Goal: Task Accomplishment & Management: Manage account settings

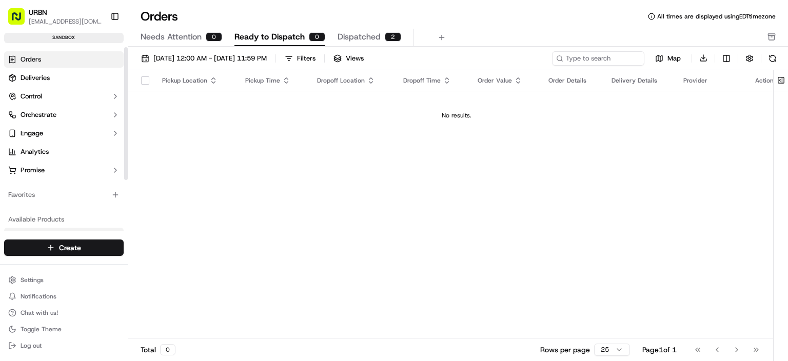
scroll to position [72, 0]
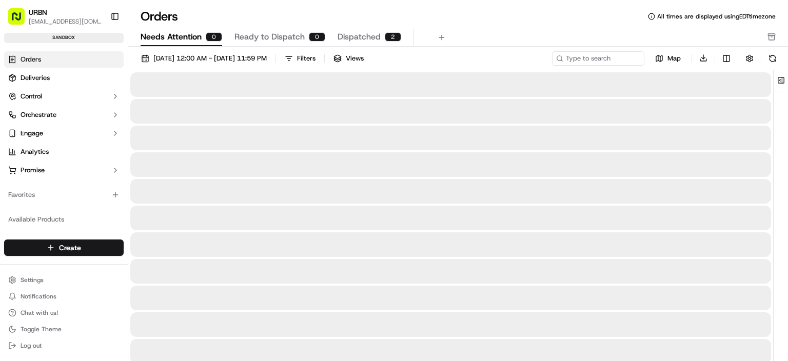
click at [191, 34] on span "Needs Attention" at bounding box center [171, 37] width 61 height 12
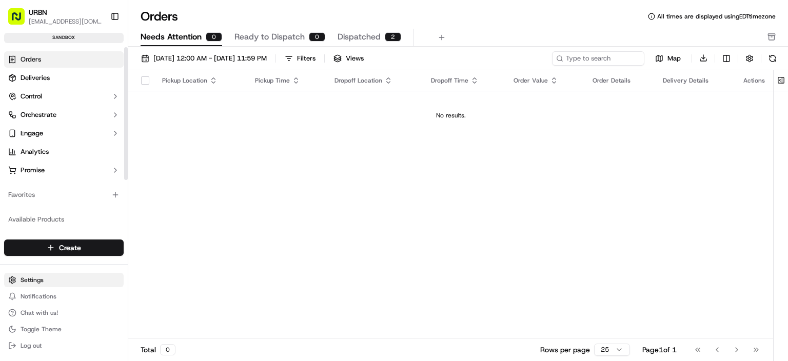
click at [72, 274] on html "URBN ven-hvegesna@urbn.com Toggle Sidebar sandbox Orders Deliveries Control Orc…" at bounding box center [394, 180] width 788 height 361
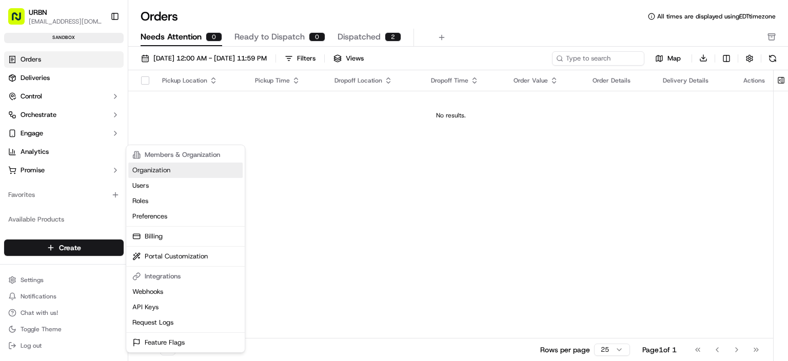
click at [165, 171] on link "Organization" at bounding box center [185, 170] width 114 height 15
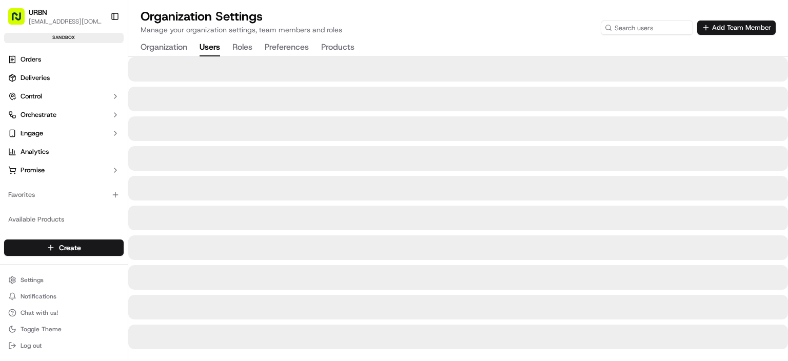
click at [212, 52] on button "Users" at bounding box center [209, 47] width 21 height 17
click at [269, 49] on button "Roles 4" at bounding box center [274, 47] width 41 height 17
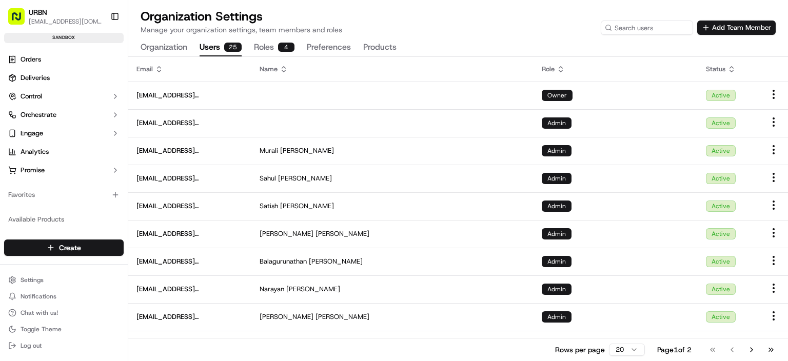
click at [212, 54] on button "Users 25" at bounding box center [220, 47] width 42 height 17
click at [337, 49] on button "Preferences" at bounding box center [329, 47] width 44 height 17
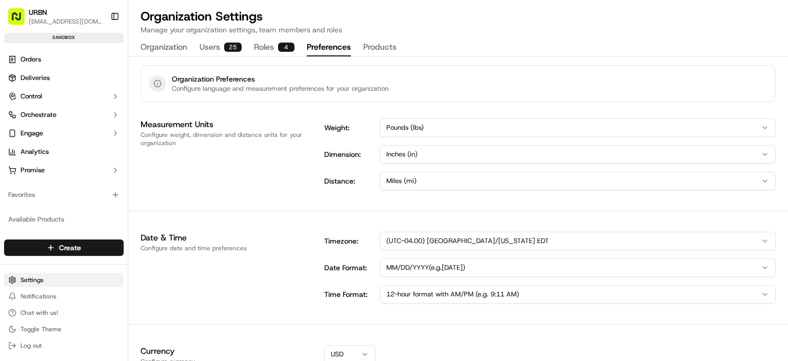
click at [59, 284] on html "URBN ven-hvegesna@urbn.com Toggle Sidebar sandbox Orders Deliveries Control Orc…" at bounding box center [394, 180] width 788 height 361
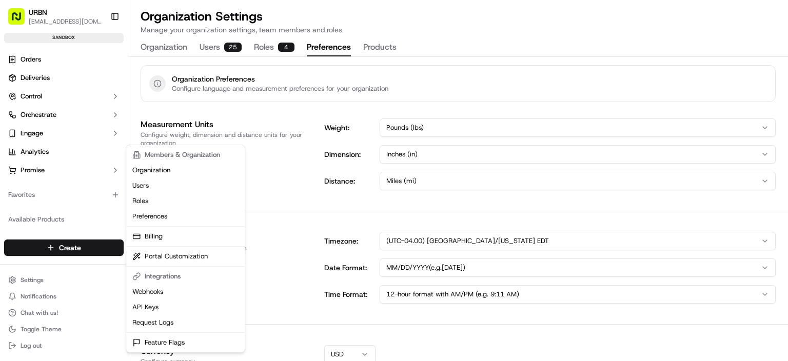
click at [55, 276] on html "URBN ven-hvegesna@urbn.com Toggle Sidebar sandbox Orders Deliveries Control Orc…" at bounding box center [394, 180] width 788 height 361
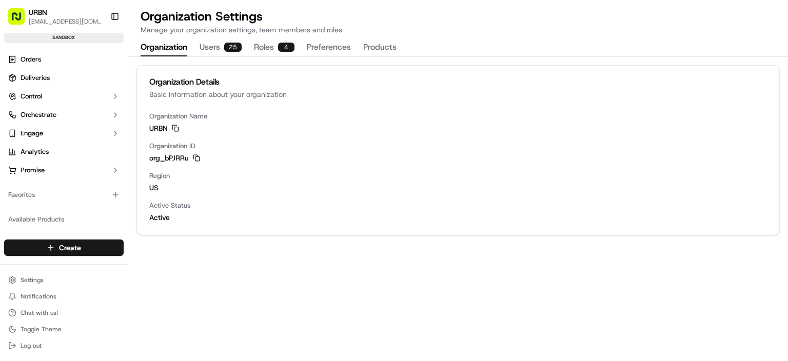
click at [170, 48] on button "Organization" at bounding box center [164, 47] width 47 height 17
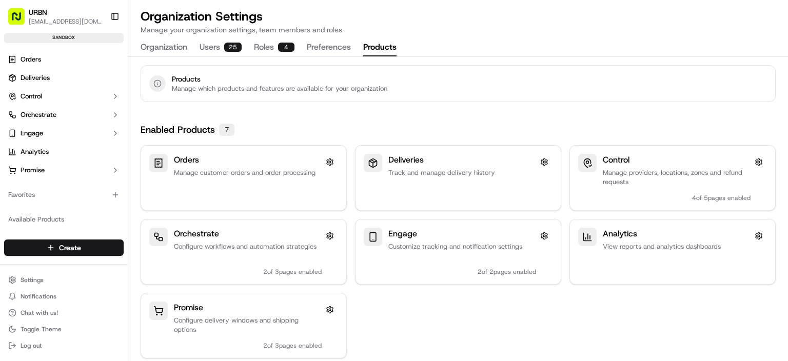
click at [364, 46] on button "Products" at bounding box center [379, 47] width 33 height 17
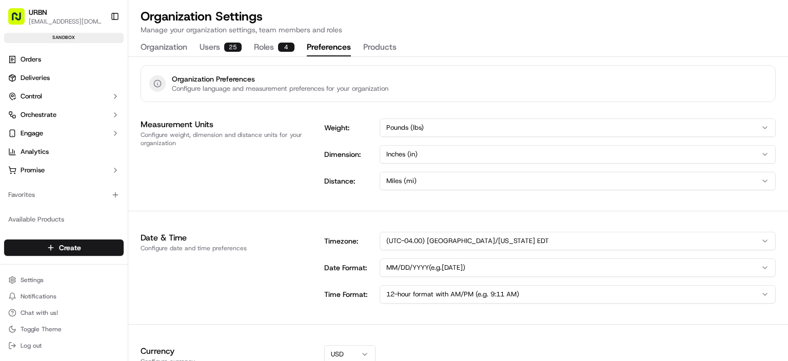
click at [328, 45] on button "Preferences" at bounding box center [329, 47] width 44 height 17
click at [268, 49] on button "Roles 4" at bounding box center [274, 47] width 41 height 17
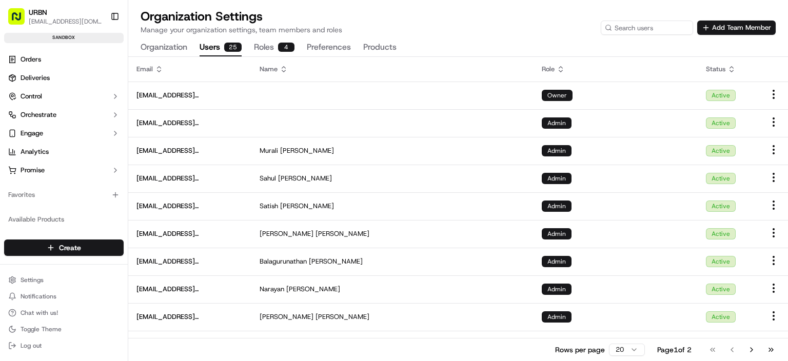
click at [219, 49] on button "Users 25" at bounding box center [220, 47] width 42 height 17
click at [163, 48] on button "Organization" at bounding box center [164, 47] width 47 height 17
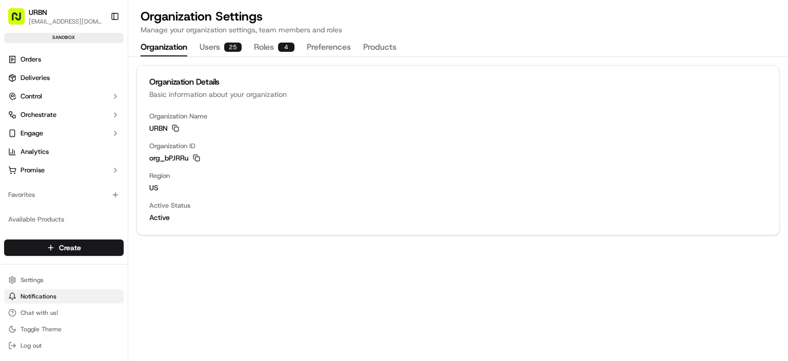
click at [75, 296] on button "Notifications" at bounding box center [63, 296] width 119 height 14
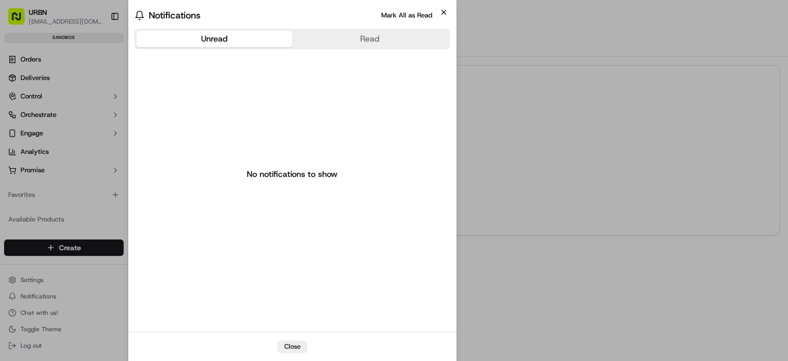
click at [440, 15] on icon "button" at bounding box center [443, 12] width 8 height 8
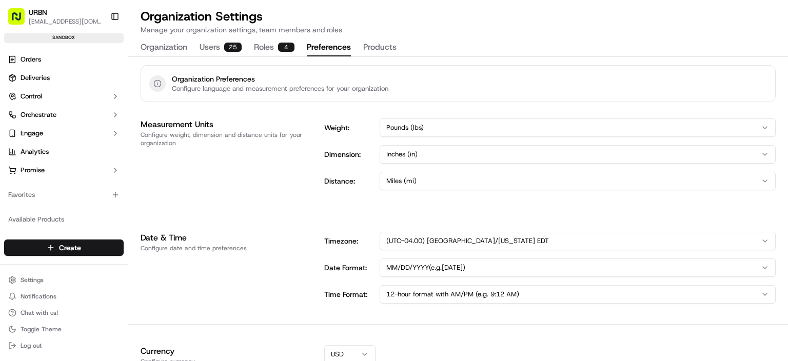
click at [328, 50] on button "Preferences" at bounding box center [329, 47] width 44 height 17
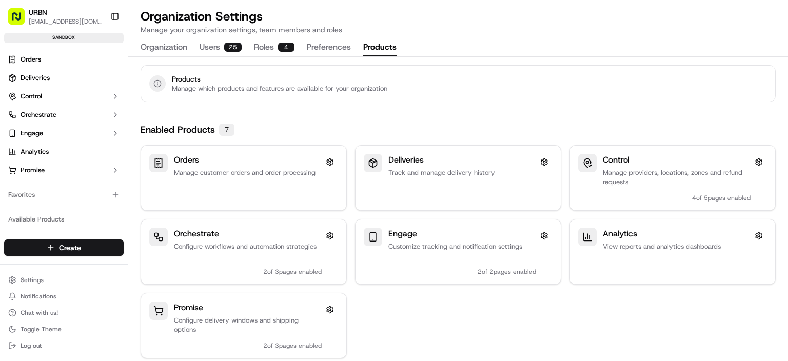
click at [390, 48] on button "Products" at bounding box center [379, 47] width 33 height 17
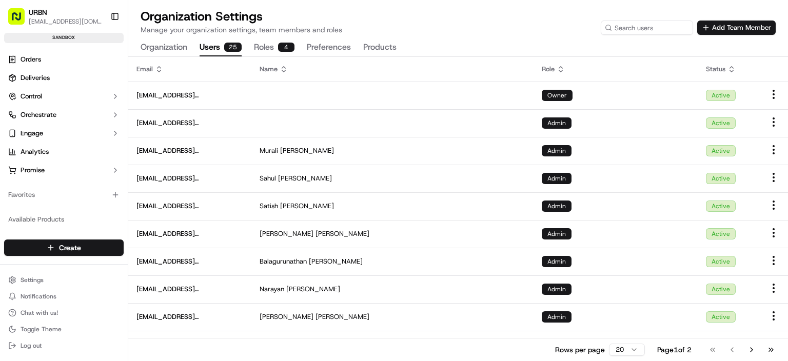
click at [202, 44] on button "Users 25" at bounding box center [220, 47] width 42 height 17
click at [55, 296] on button "Notifications" at bounding box center [63, 296] width 119 height 14
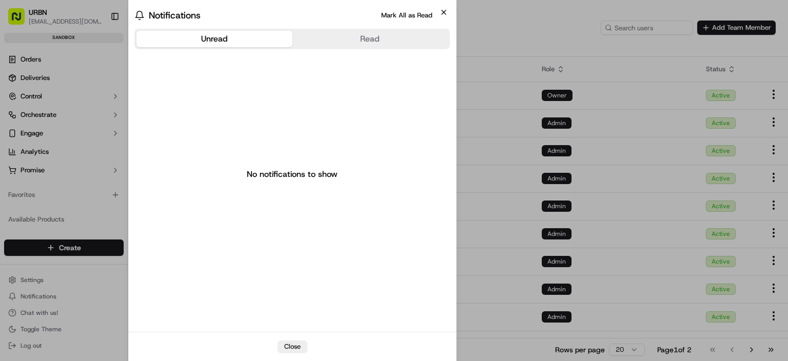
click at [444, 11] on icon "button" at bounding box center [443, 12] width 4 height 4
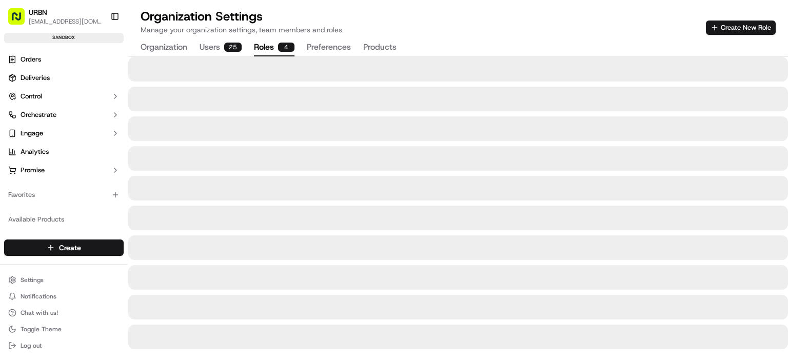
click at [265, 41] on button "Roles 4" at bounding box center [274, 47] width 41 height 17
click at [323, 46] on button "Preferences" at bounding box center [329, 47] width 44 height 17
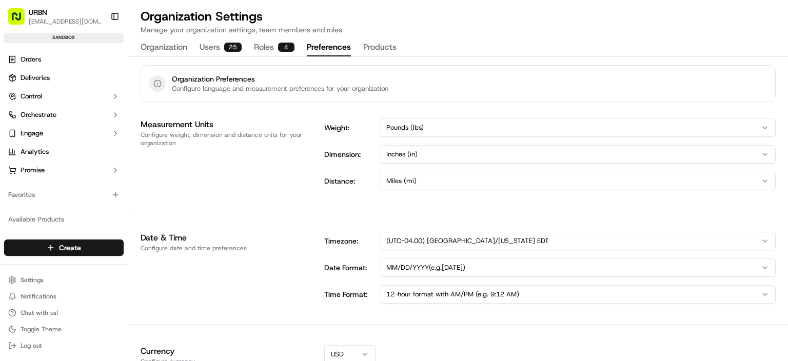
click at [398, 47] on div "Organization Settings Manage your organization settings, team members and roles…" at bounding box center [457, 32] width 659 height 48
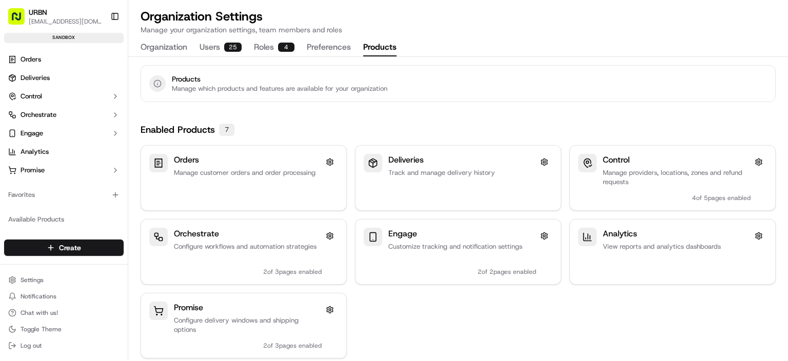
click at [383, 47] on button "Products" at bounding box center [379, 47] width 33 height 17
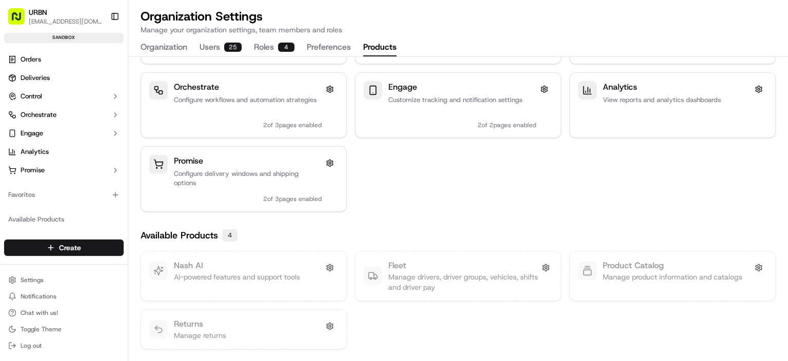
click at [422, 160] on div "Orders Manage customer orders and order processing Deliveries Track and manage …" at bounding box center [458, 104] width 635 height 213
